Goal: Task Accomplishment & Management: Manage account settings

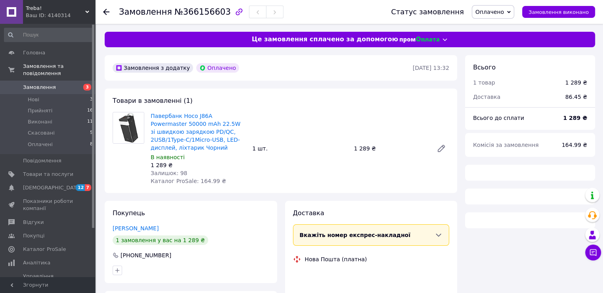
scroll to position [113, 0]
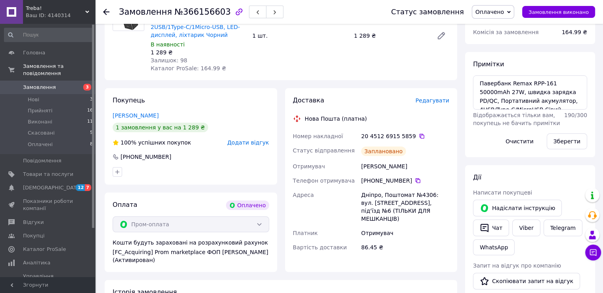
click at [55, 84] on span "Замовлення" at bounding box center [48, 87] width 50 height 7
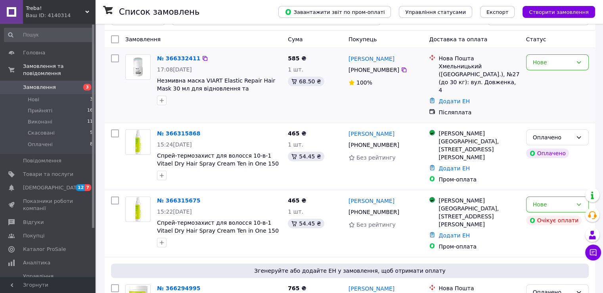
scroll to position [40, 0]
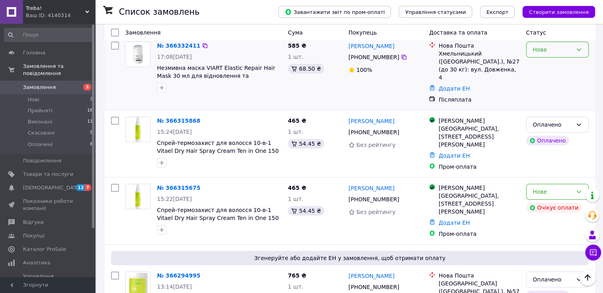
click at [560, 47] on div "Нове" at bounding box center [553, 49] width 40 height 9
click at [557, 63] on li "Прийнято" at bounding box center [557, 67] width 62 height 14
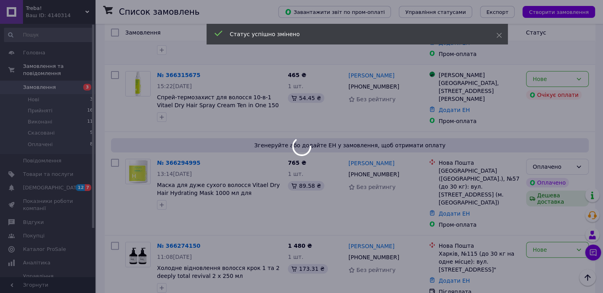
scroll to position [159, 0]
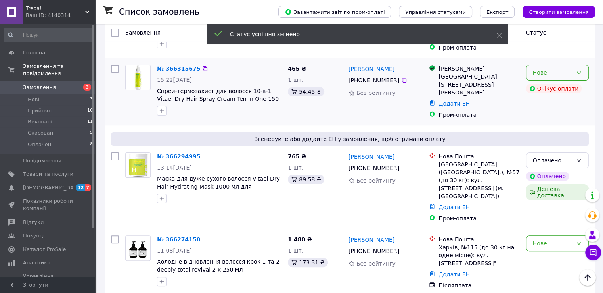
click at [562, 68] on div "Нове" at bounding box center [553, 72] width 40 height 9
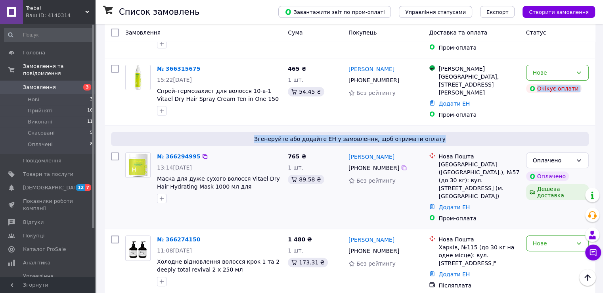
click at [548, 108] on div "Нове Очікує оплати" at bounding box center [557, 91] width 69 height 60
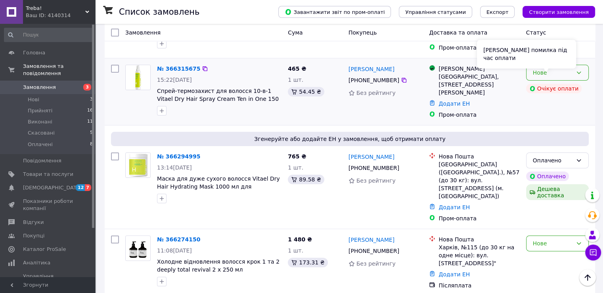
click at [558, 64] on div "[PERSON_NAME] помилка під час оплати" at bounding box center [526, 54] width 99 height 29
click at [581, 65] on div "Нове" at bounding box center [557, 73] width 63 height 16
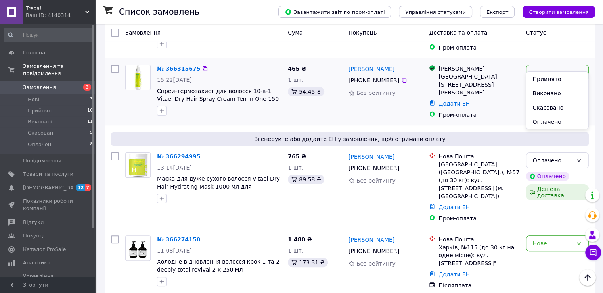
click at [552, 107] on li "Скасовано" at bounding box center [557, 107] width 62 height 14
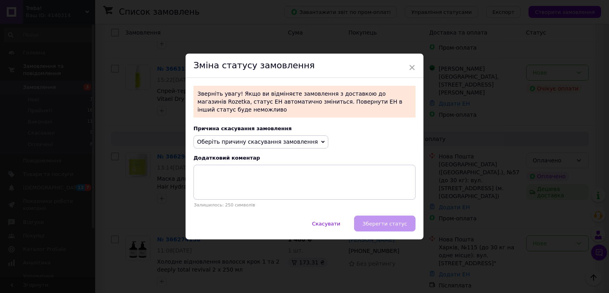
click at [227, 138] on span "Оберіть причину скасування замовлення" at bounding box center [257, 141] width 121 height 6
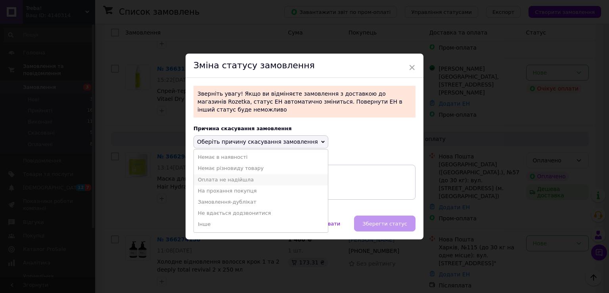
click at [232, 178] on li "Оплата не надійшла" at bounding box center [261, 179] width 134 height 11
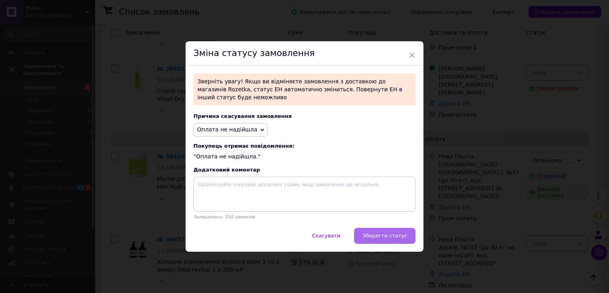
click at [389, 232] on span "Зберегти статус" at bounding box center [385, 235] width 45 height 6
